Goal: Find specific page/section: Find specific page/section

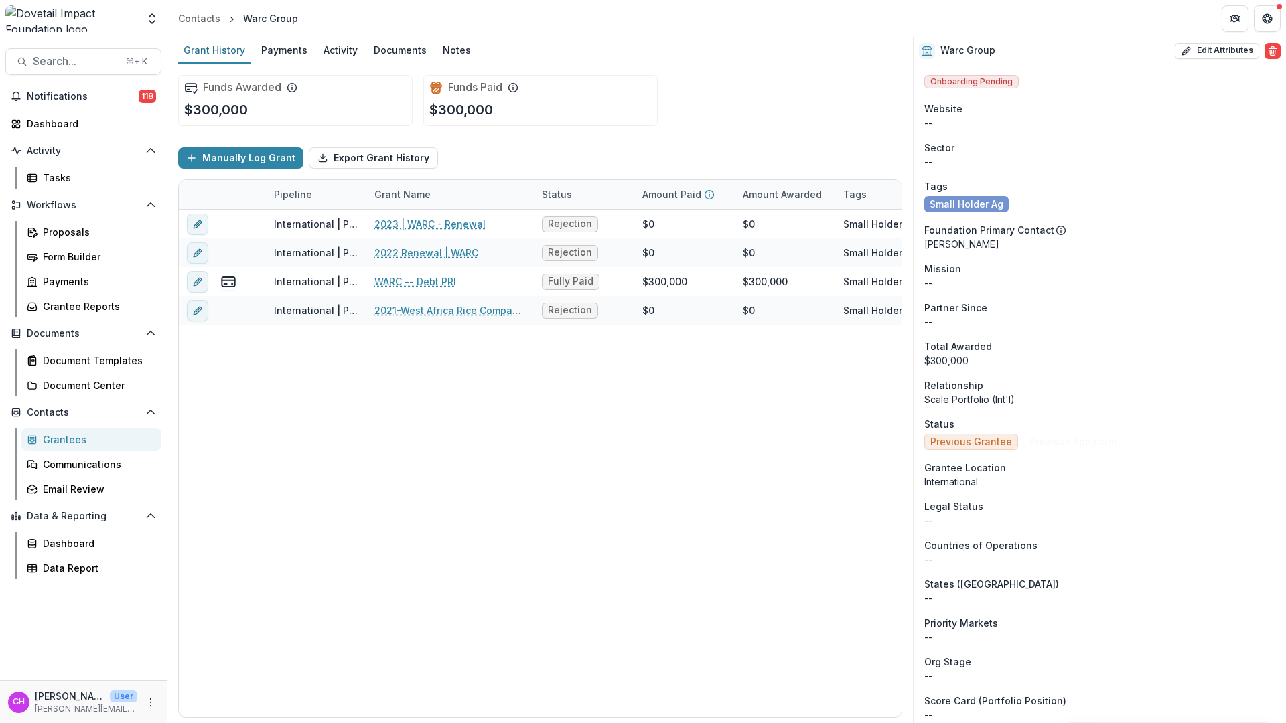
scroll to position [1112, 0]
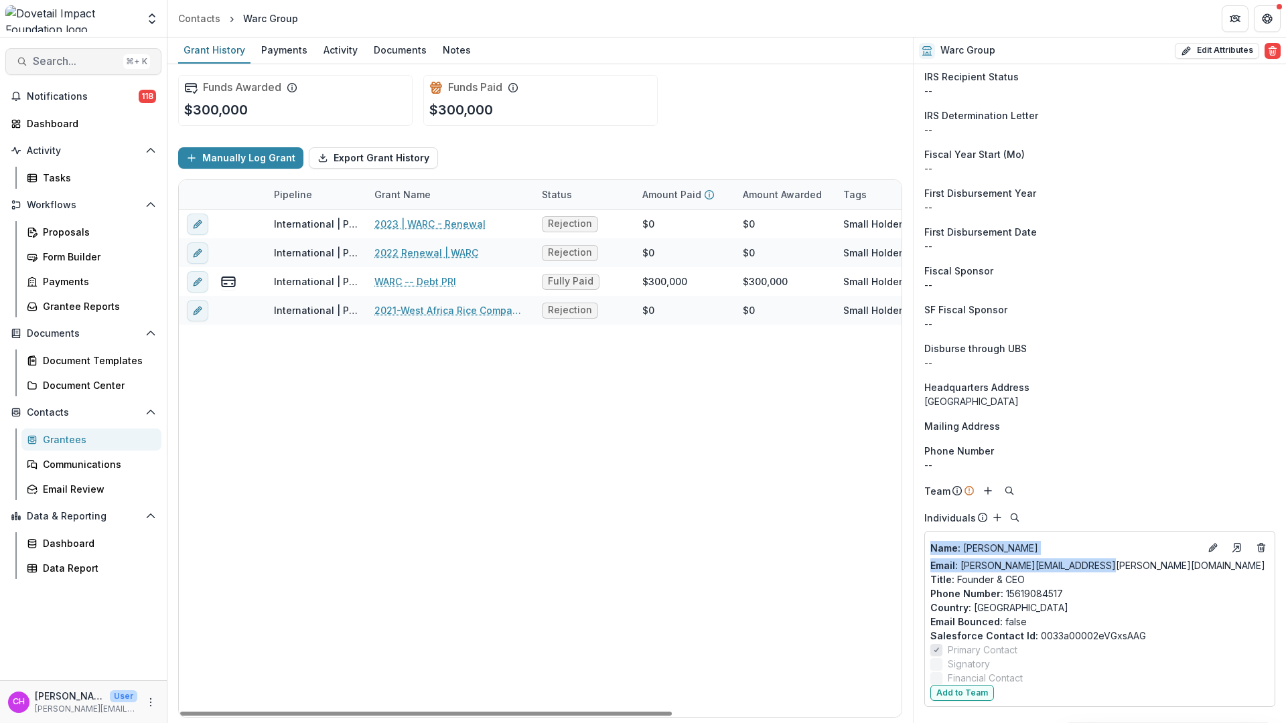
click at [90, 54] on button "Search... ⌘ + K" at bounding box center [83, 61] width 156 height 27
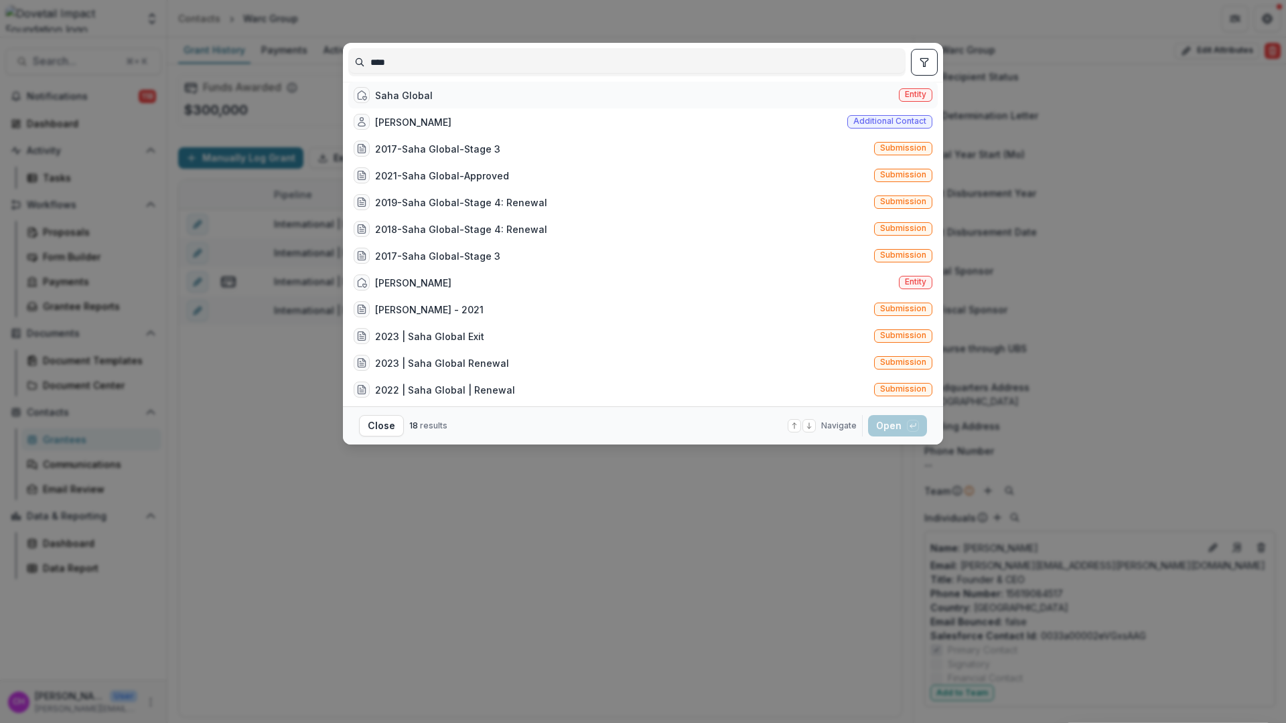
type input "****"
click at [510, 100] on div "Saha Global Entity" at bounding box center [642, 95] width 589 height 27
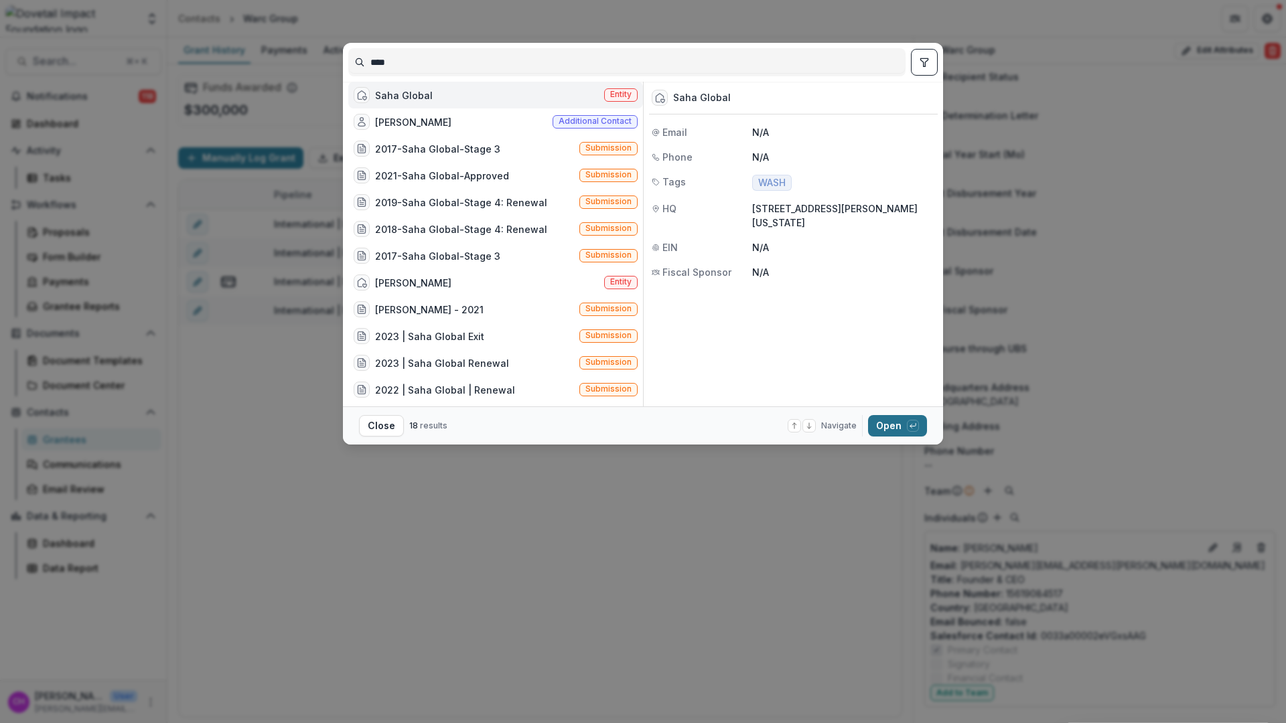
click at [920, 421] on button "Open with enter key" at bounding box center [897, 425] width 59 height 21
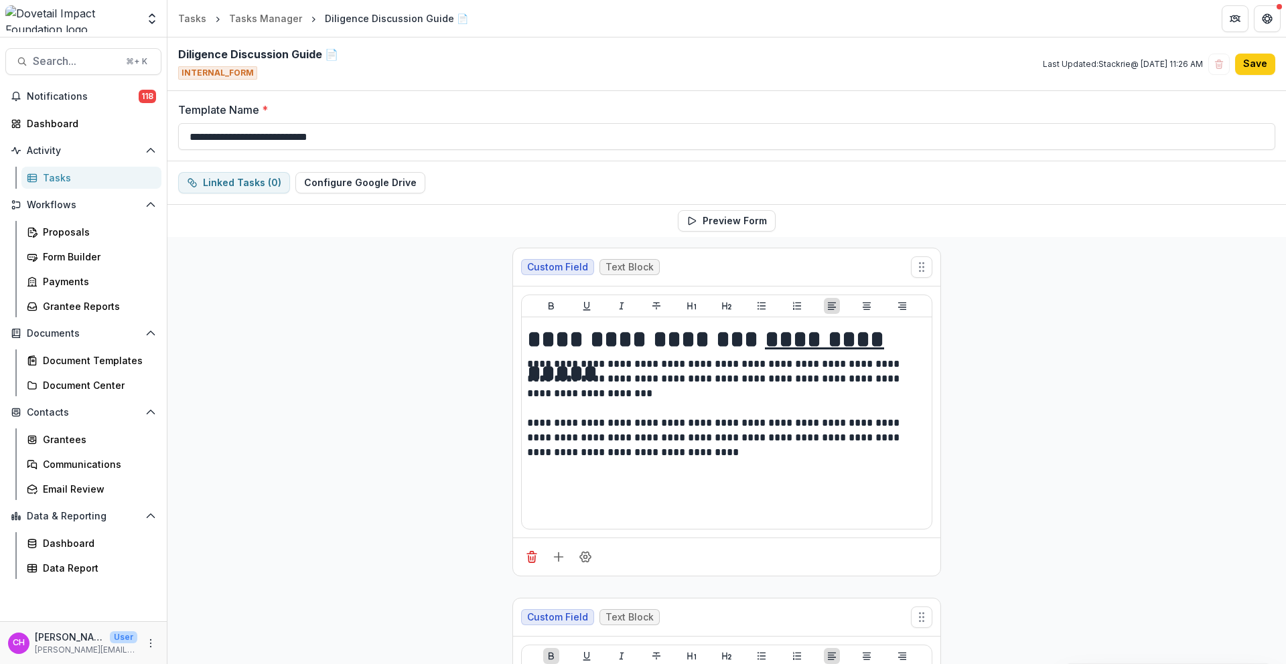
scroll to position [1101, 0]
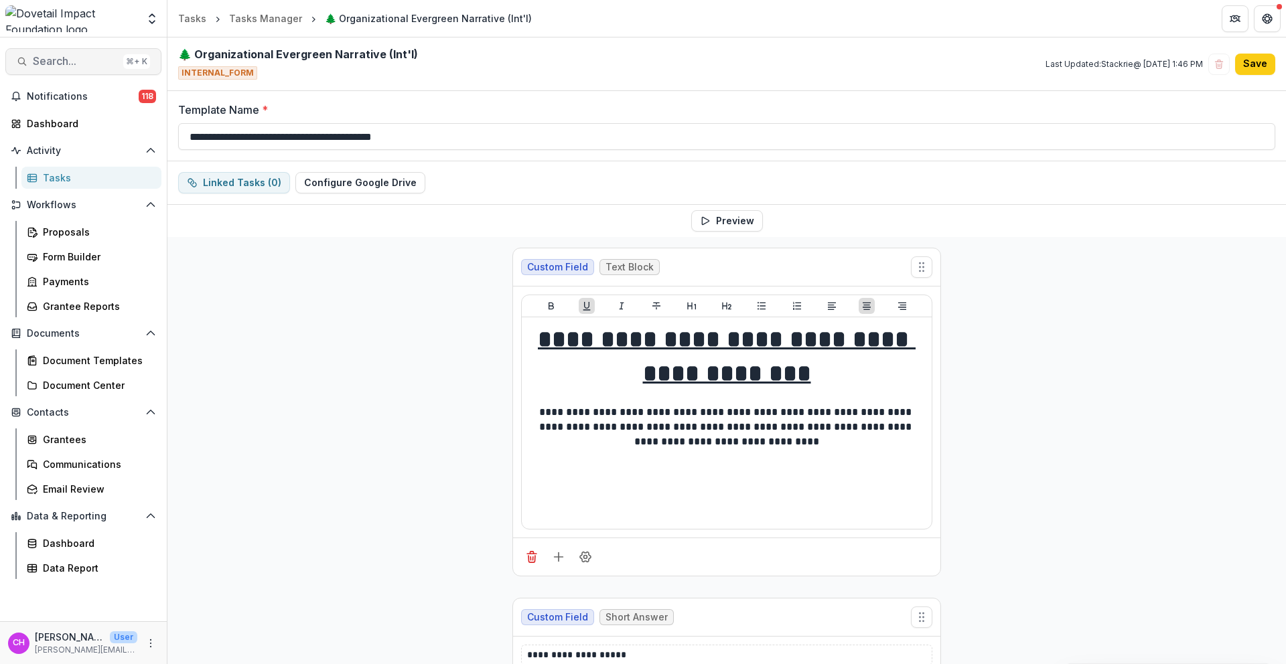
scroll to position [5753, 0]
